Goal: Task Accomplishment & Management: Manage account settings

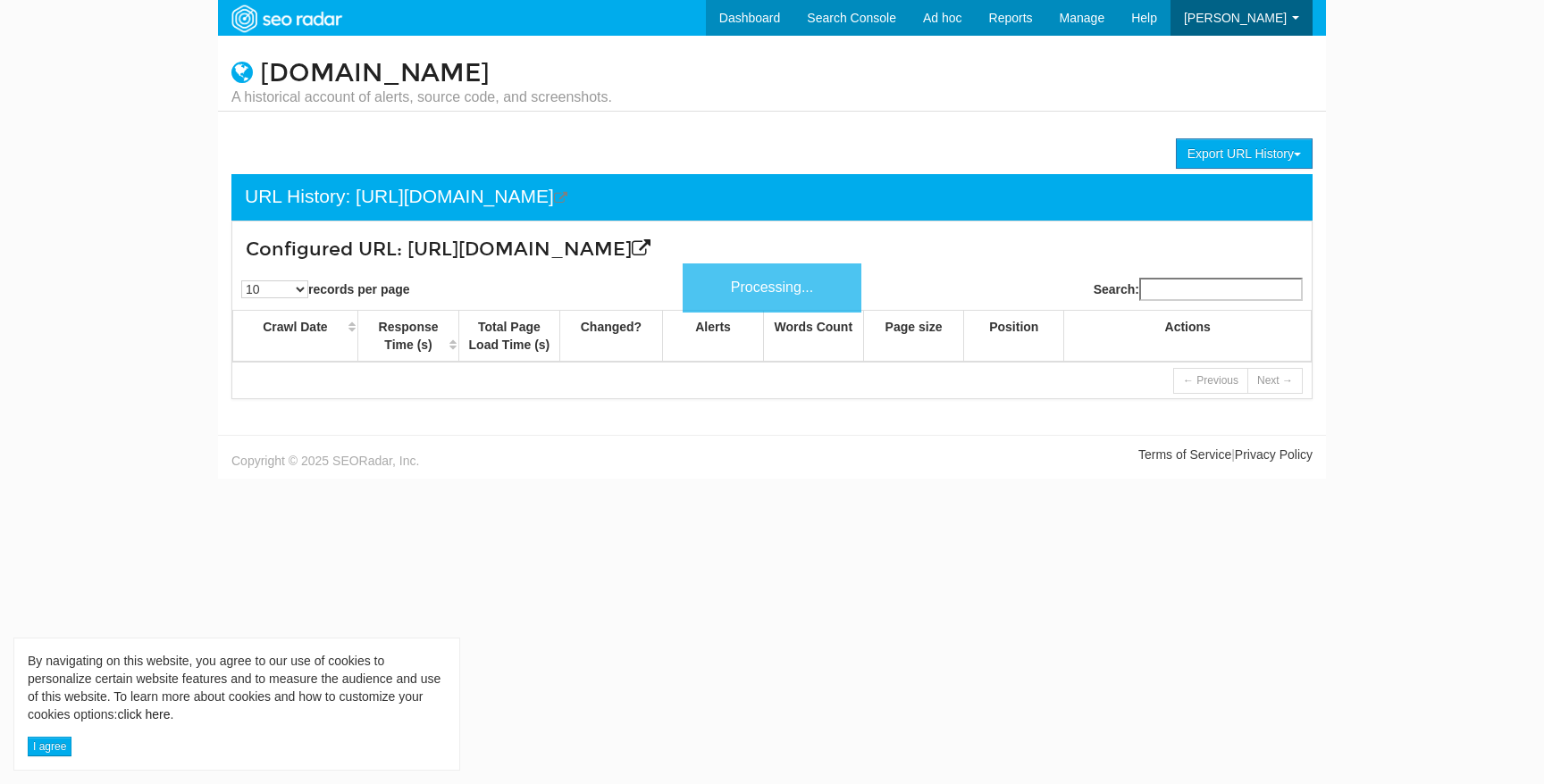
scroll to position [72, 0]
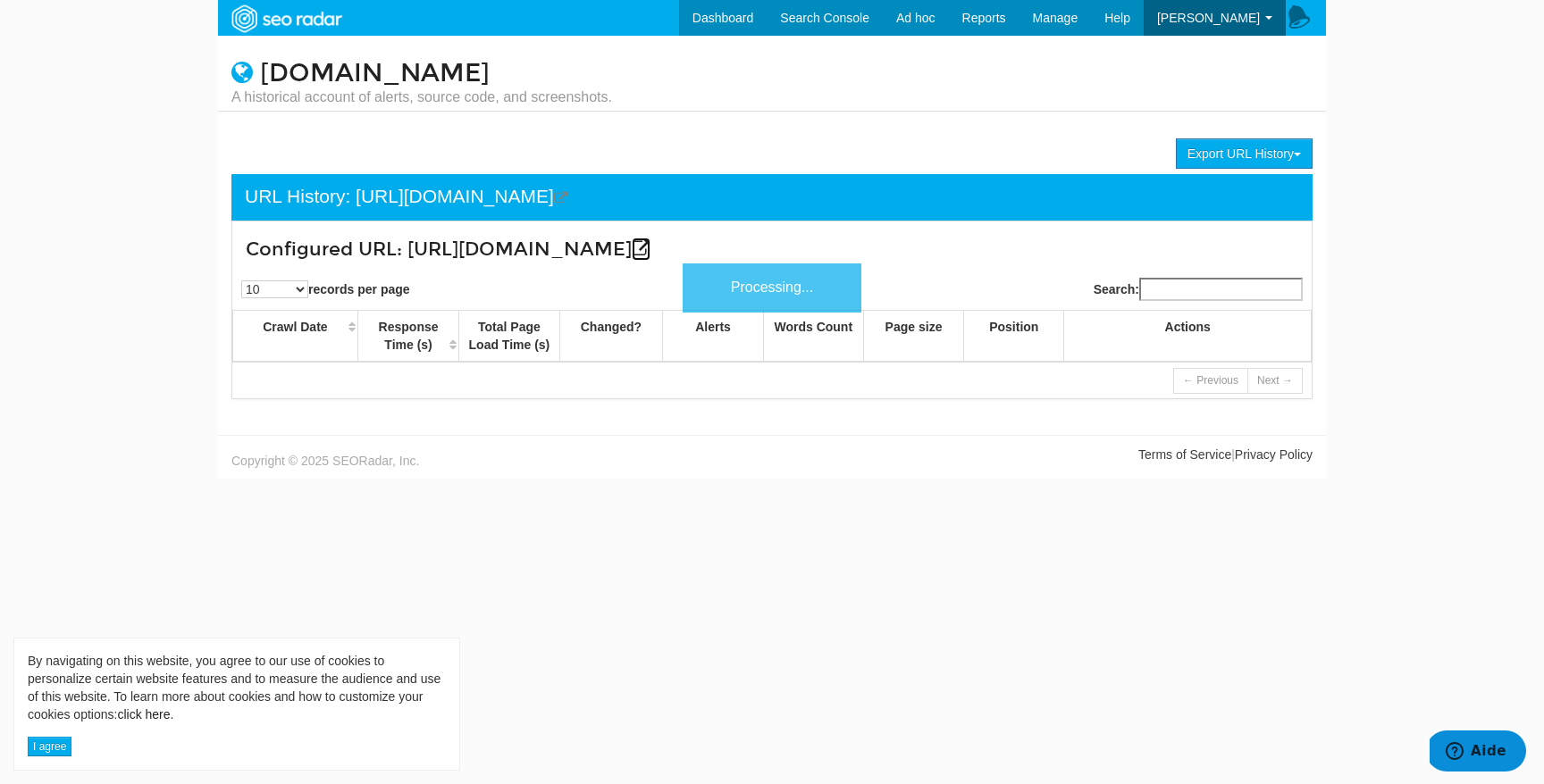
click at [651, 246] on icon at bounding box center [641, 248] width 19 height 19
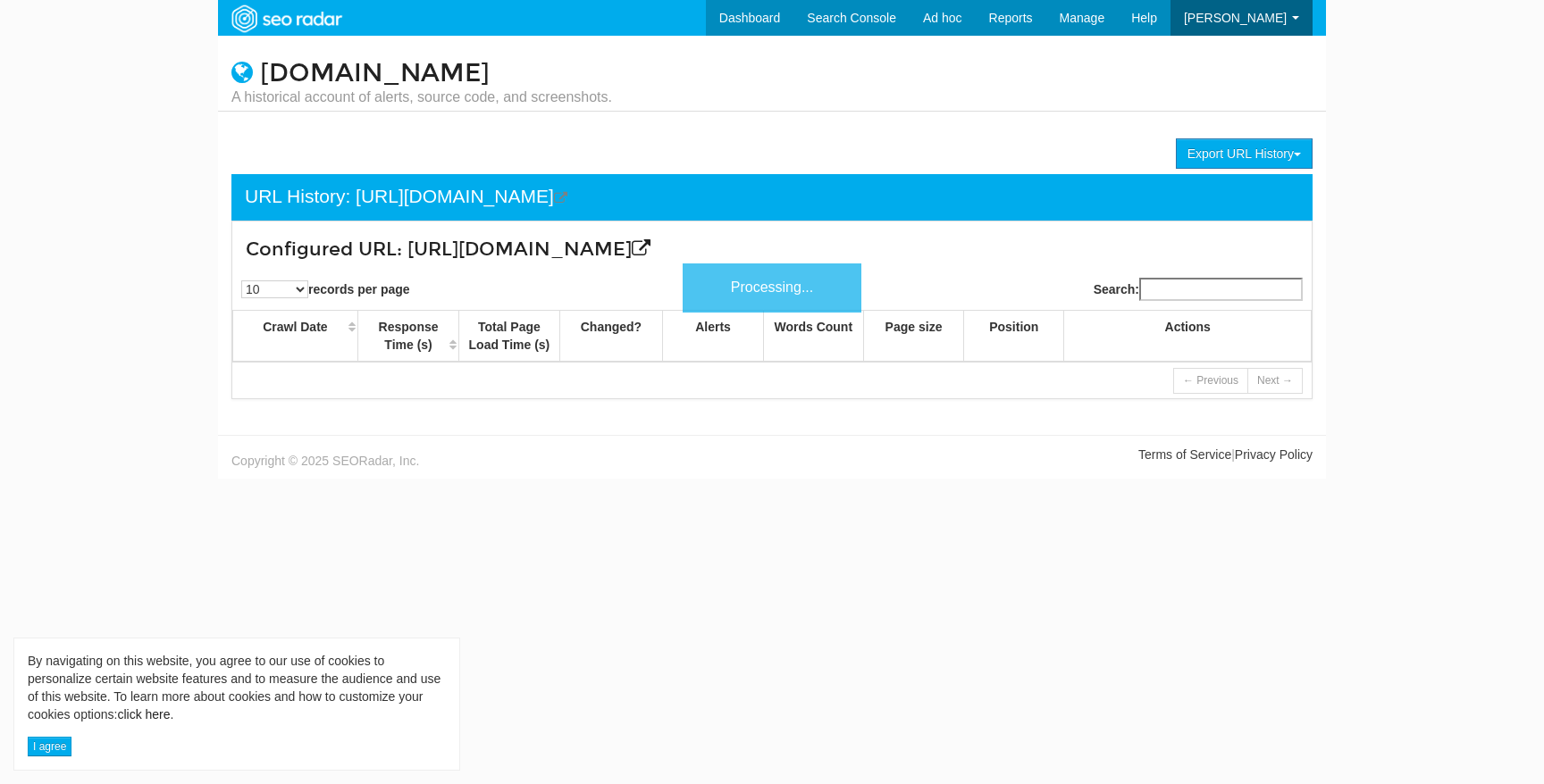
scroll to position [72, 0]
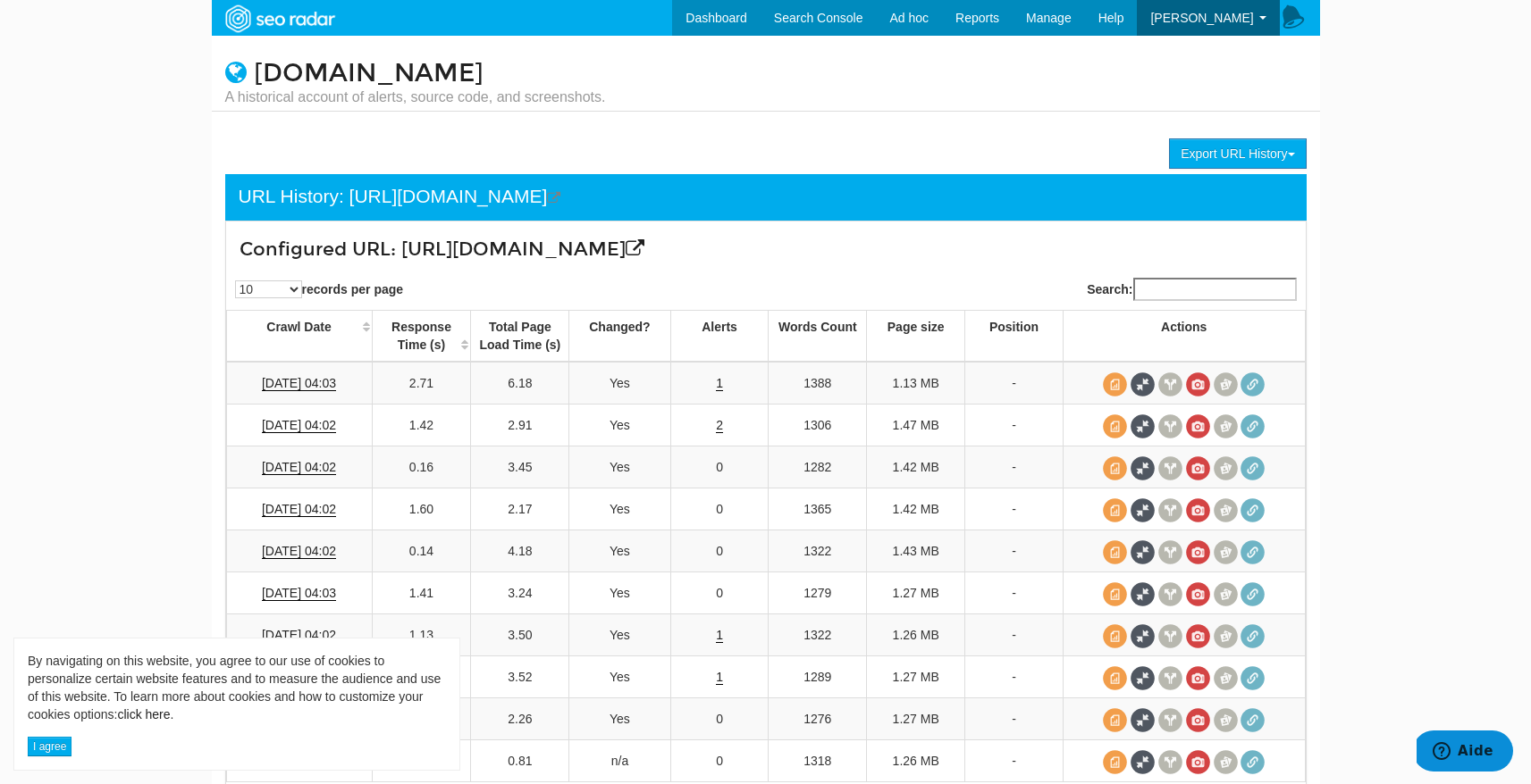
click at [1073, 241] on h3 "Configured URL: https://www.lafourchette.com/restaurant+bouchon-lyonnais+lyon" at bounding box center [676, 249] width 873 height 21
click at [644, 244] on icon at bounding box center [635, 248] width 19 height 19
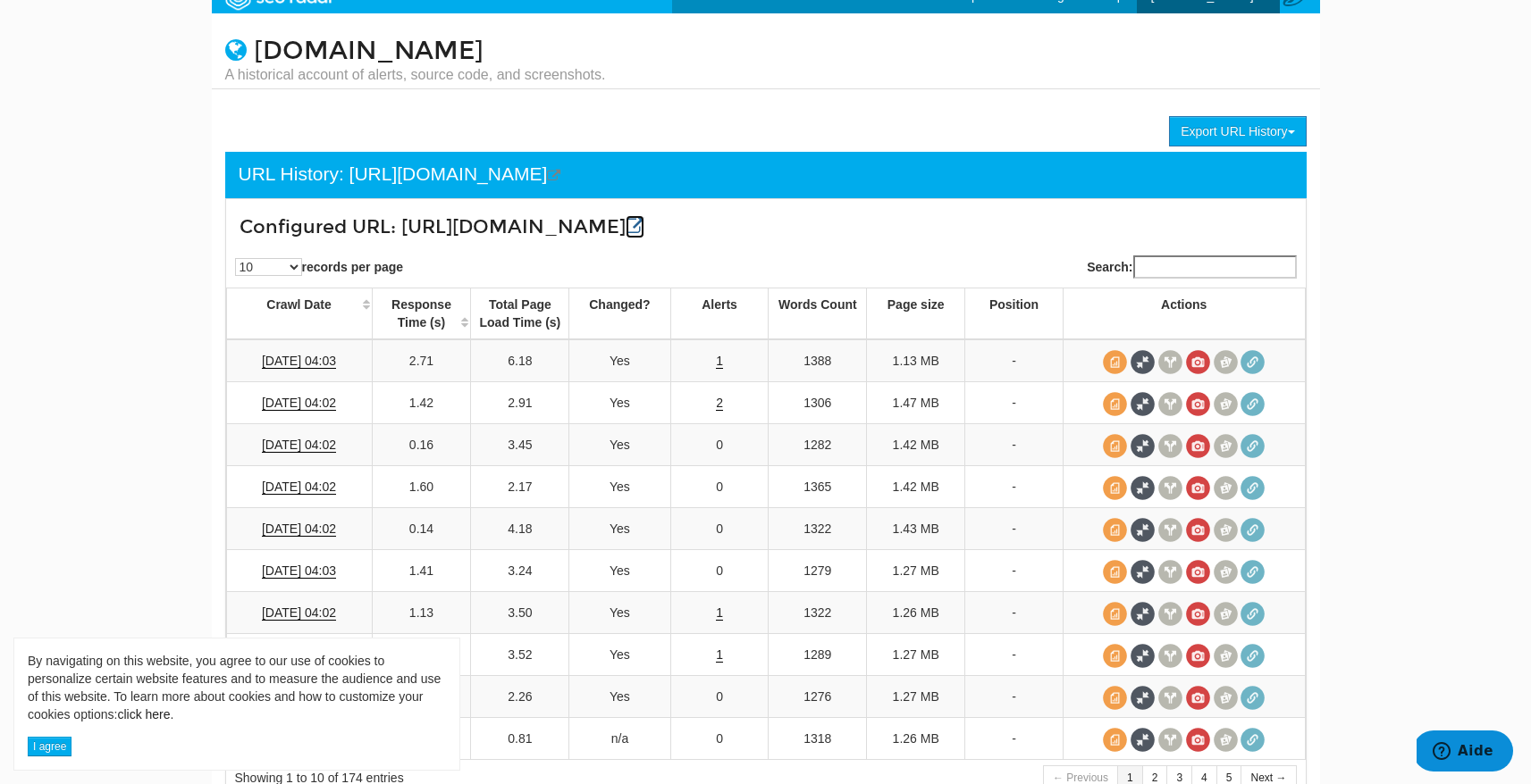
scroll to position [34, 0]
